Goal: Answer question/provide support

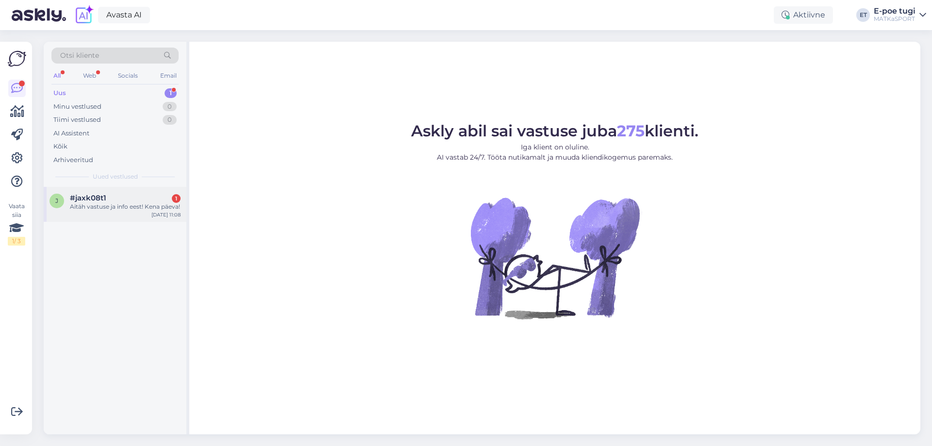
click at [94, 198] on span "#jaxk08t1" at bounding box center [88, 198] width 36 height 9
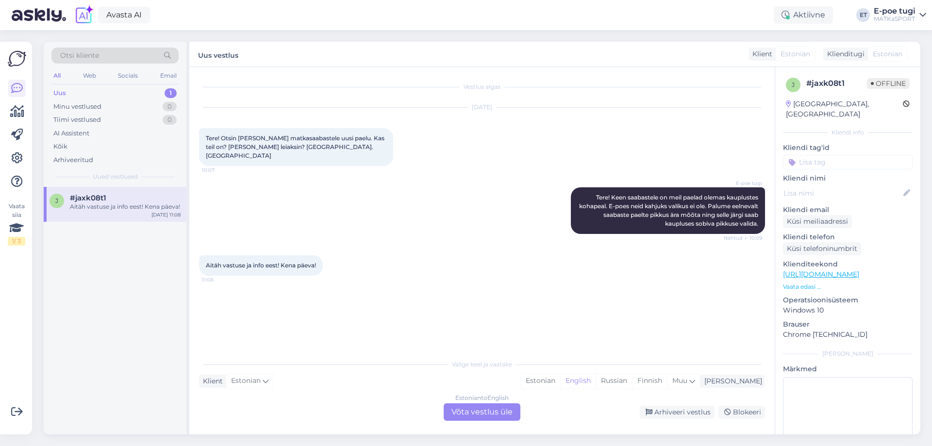
drag, startPoint x: 588, startPoint y: 381, endPoint x: 554, endPoint y: 389, distance: 35.1
click at [560, 381] on div "Estonian" at bounding box center [540, 381] width 39 height 15
click at [500, 408] on div "Estonian to Estonian Võta vestlus üle" at bounding box center [482, 411] width 77 height 17
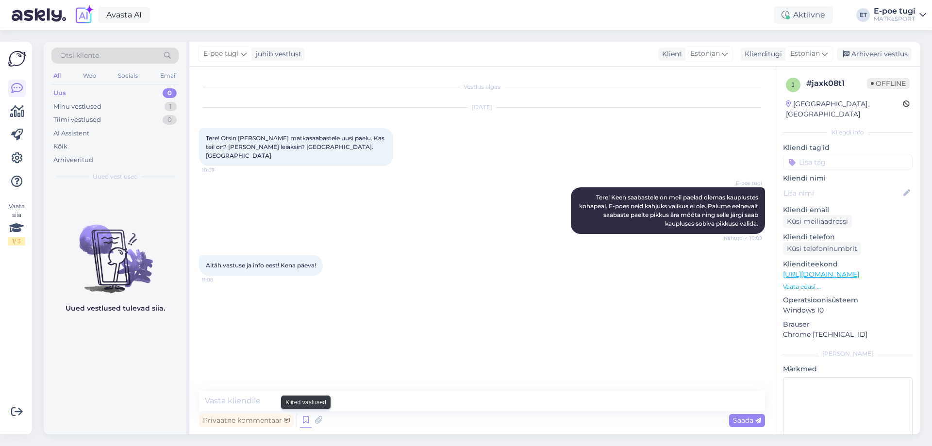
click at [307, 420] on icon at bounding box center [306, 420] width 12 height 15
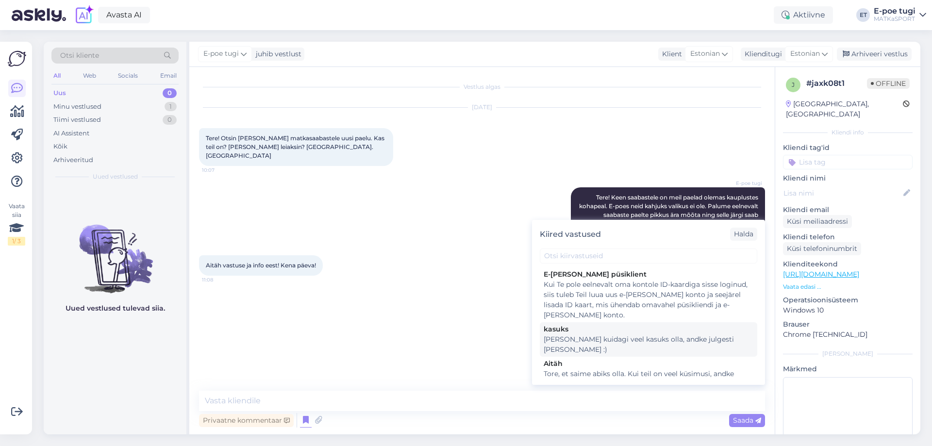
click at [627, 339] on div "Kui saame kuidagi veel kasuks olla, andke julgesti märku :)" at bounding box center [649, 344] width 210 height 20
type textarea "Kui saame kuidagi veel kasuks olla, andke julgesti märku :)"
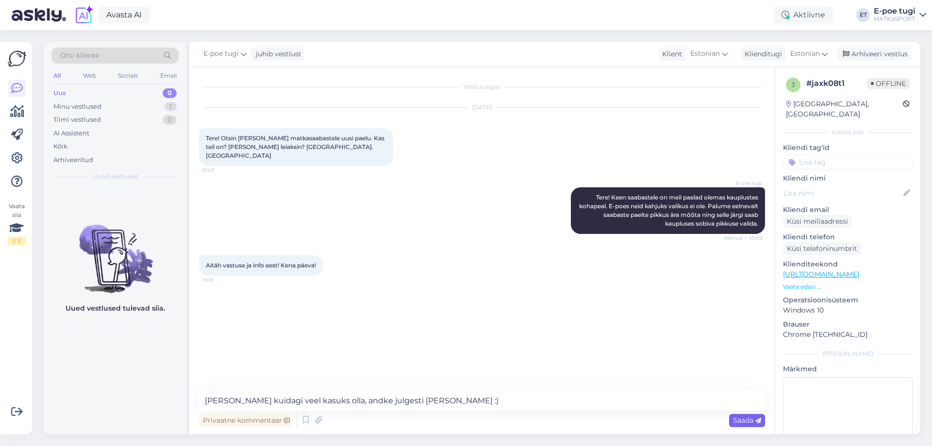
click at [748, 420] on span "Saada" at bounding box center [747, 420] width 28 height 9
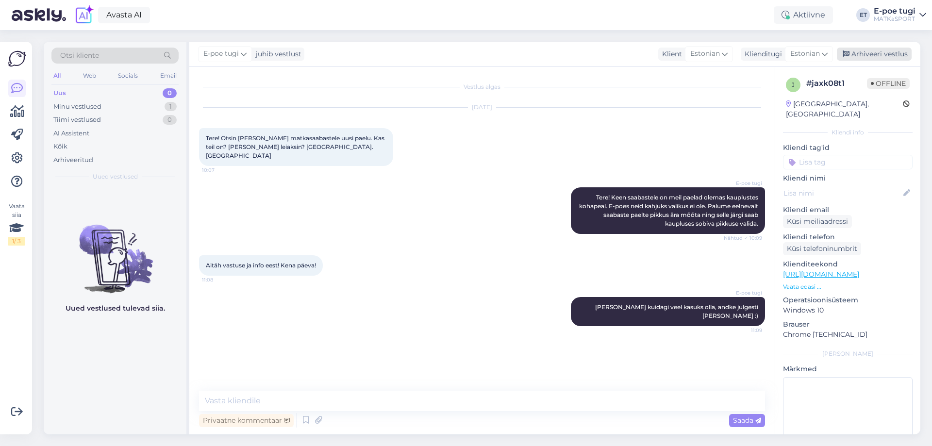
click at [877, 56] on div "Arhiveeri vestlus" at bounding box center [874, 54] width 75 height 13
